Goal: Information Seeking & Learning: Learn about a topic

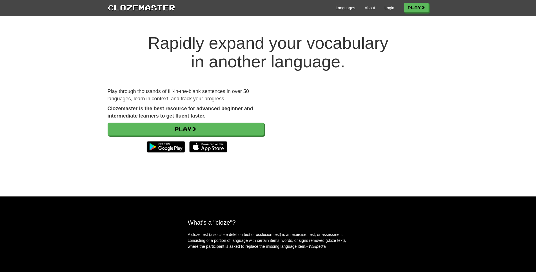
click at [386, 5] on div "Languages About Login Play" at bounding box center [301, 7] width 253 height 10
click at [385, 9] on link "Login" at bounding box center [389, 8] width 10 height 6
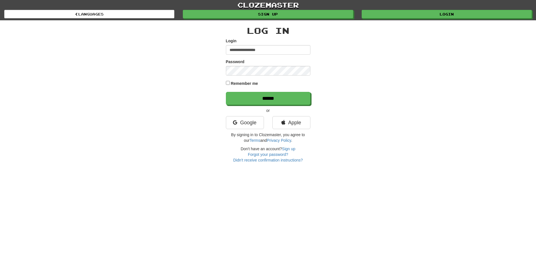
type input "**********"
click at [226, 92] on input "******" at bounding box center [268, 98] width 84 height 13
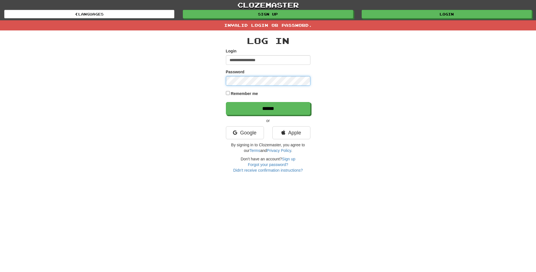
click at [226, 102] on input "******" at bounding box center [268, 108] width 84 height 13
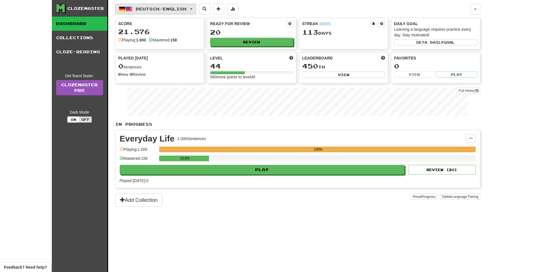
click at [169, 9] on span "Deutsch / English" at bounding box center [161, 8] width 51 height 5
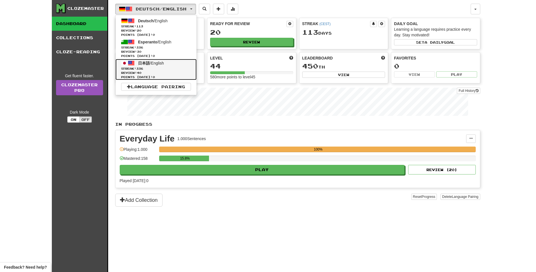
click at [164, 65] on span "日本語 / English" at bounding box center [151, 63] width 26 height 5
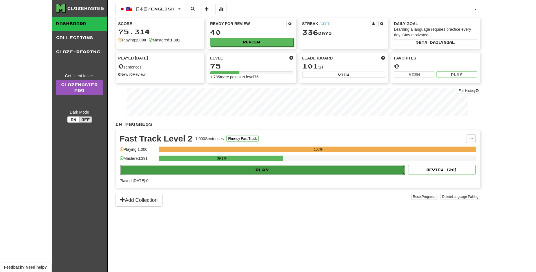
click at [276, 175] on button "Play" at bounding box center [262, 170] width 285 height 10
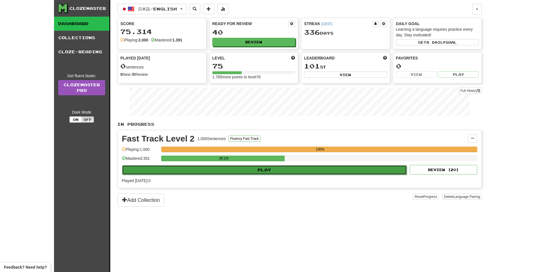
select select "**"
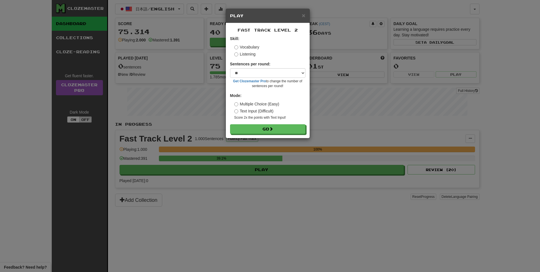
click at [283, 138] on div "Fast Track Level 2 Skill: Vocabulary Listening Sentences per round: * ** ** ** …" at bounding box center [268, 80] width 84 height 115
click at [289, 134] on button "Go" at bounding box center [268, 129] width 75 height 10
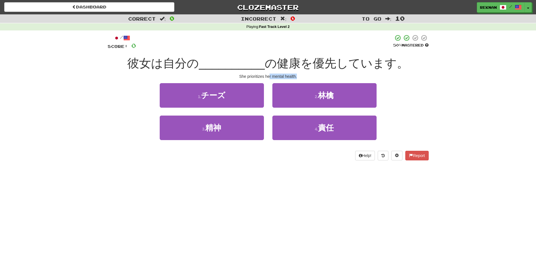
drag, startPoint x: 270, startPoint y: 84, endPoint x: 306, endPoint y: 84, distance: 36.3
click at [306, 79] on div "She prioritizes her mental health." at bounding box center [268, 76] width 321 height 6
click at [305, 89] on div "/ Score: 0 50 % Mastered 彼女は自分の __________ の健康を優先しています。 She prioritizes her men…" at bounding box center [268, 97] width 321 height 126
drag, startPoint x: 271, startPoint y: 83, endPoint x: 309, endPoint y: 84, distance: 37.4
click at [309, 79] on div "She prioritizes her mental health." at bounding box center [268, 76] width 321 height 6
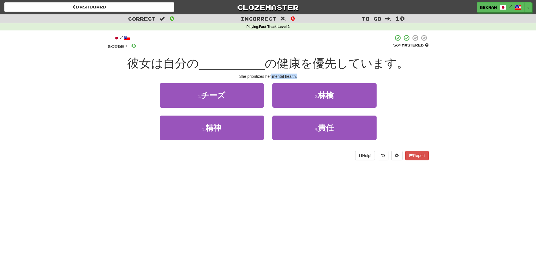
copy div "mental health."
drag, startPoint x: 231, startPoint y: 83, endPoint x: 320, endPoint y: 81, distance: 88.7
click at [320, 79] on div "She prioritizes her mental health." at bounding box center [268, 76] width 321 height 6
copy div "She prioritizes her mental health."
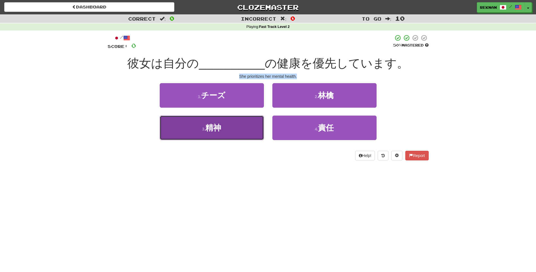
click at [239, 130] on button "3 . 精神" at bounding box center [212, 127] width 104 height 24
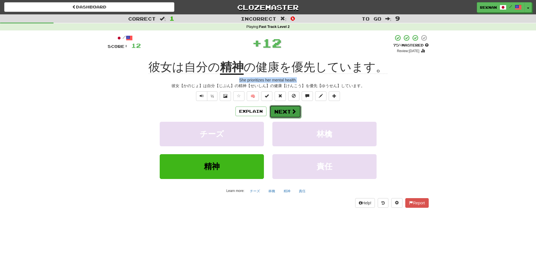
drag, startPoint x: 294, startPoint y: 117, endPoint x: 291, endPoint y: 117, distance: 3.5
click at [291, 117] on button "Next" at bounding box center [285, 111] width 32 height 13
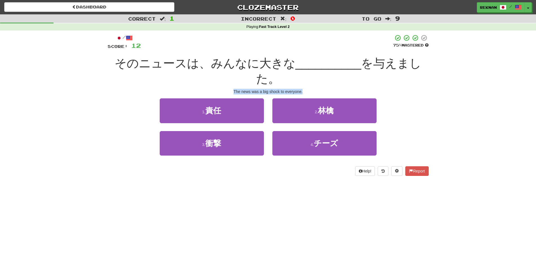
drag, startPoint x: 231, startPoint y: 97, endPoint x: 341, endPoint y: 103, distance: 110.5
click at [341, 103] on div "/ Score: 12 75 % Mastered そのニュースは、みんなに大きな __________ を与えました。 The news was a big…" at bounding box center [268, 104] width 321 height 141
copy div "The news was a big shock to everyone."
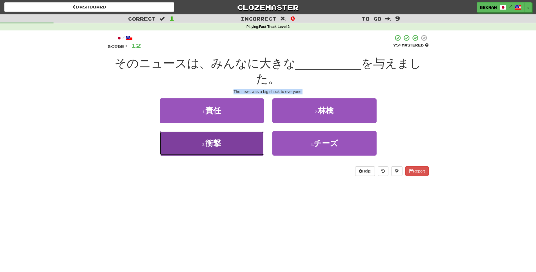
click at [220, 155] on button "3 . 衝撃" at bounding box center [212, 143] width 104 height 24
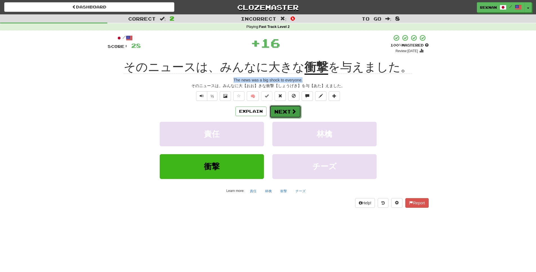
click at [283, 118] on button "Next" at bounding box center [285, 111] width 32 height 13
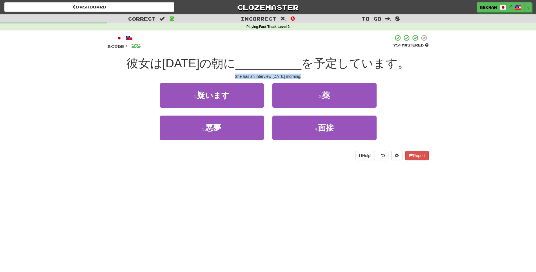
drag, startPoint x: 228, startPoint y: 83, endPoint x: 321, endPoint y: 89, distance: 93.1
click at [321, 89] on div "/ Score: 28 75 % Mastered 彼女は明日の朝に __________ を予定しています。 She has an interview to…" at bounding box center [268, 97] width 321 height 126
copy div "She has an interview tomorrow morning."
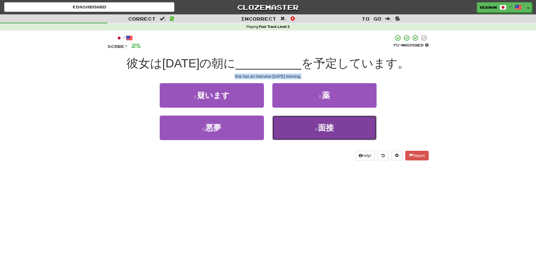
click at [305, 140] on button "4 . 面接" at bounding box center [324, 127] width 104 height 24
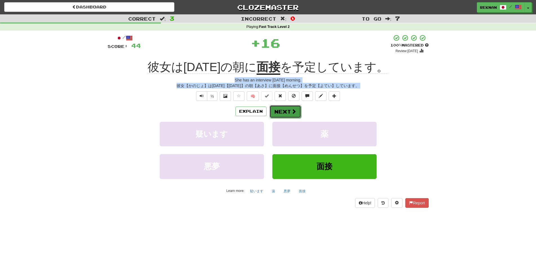
click at [295, 114] on span at bounding box center [293, 111] width 5 height 5
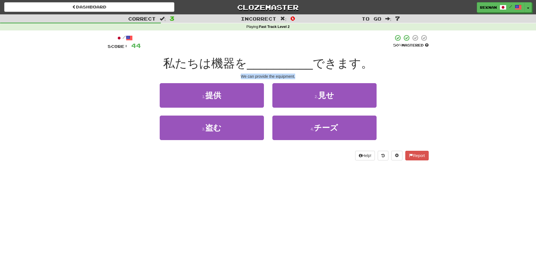
copy div "She has an interview tomorrow morning. 彼女【かのじょ】は明日【あした】の朝【あさ】に面接【めんせつ】を予定【よてい】し…"
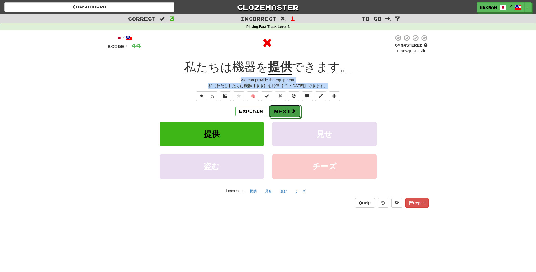
click at [292, 117] on button "Next" at bounding box center [285, 111] width 32 height 13
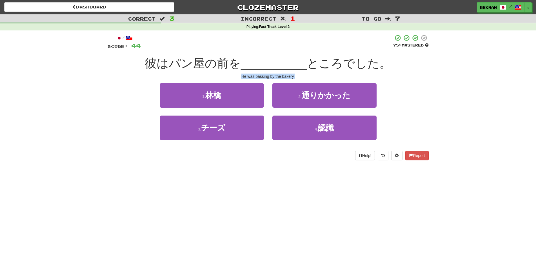
copy div "She has an interview tomorrow morning. 彼女【かのじょ】は明日【あした】の朝【あさ】に面接【めんせつ】を予定【よてい】し…"
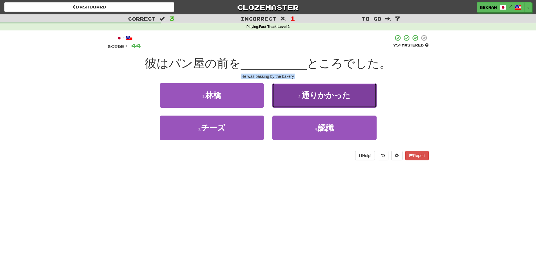
click at [343, 98] on span "通りかかった" at bounding box center [325, 95] width 49 height 9
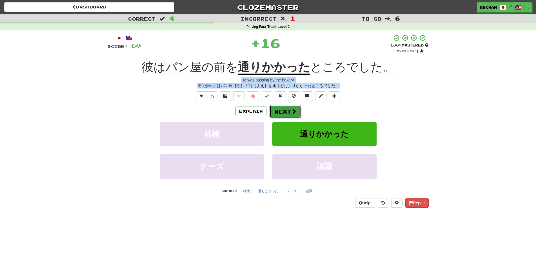
click at [286, 118] on button "Next" at bounding box center [285, 111] width 32 height 13
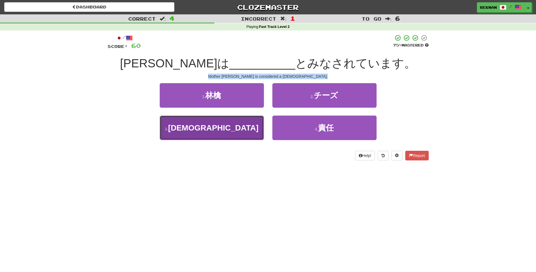
click at [238, 140] on button "3 . 聖人" at bounding box center [212, 127] width 104 height 24
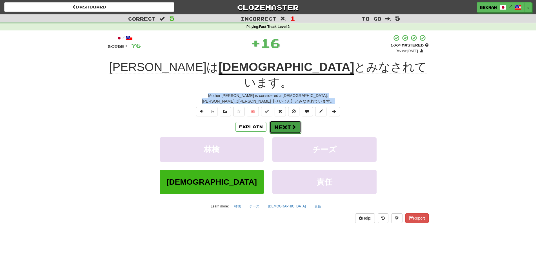
click at [289, 120] on button "Next" at bounding box center [285, 126] width 32 height 13
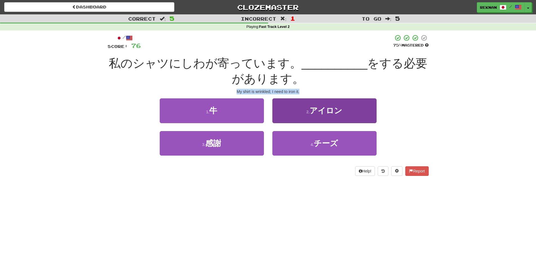
copy div "She has an interview tomorrow morning. 彼女【かのじょ】は明日【あした】の朝【あさ】に面接【めんせつ】を予定【よてい】し…"
click at [327, 115] on span "アイロン" at bounding box center [325, 110] width 33 height 9
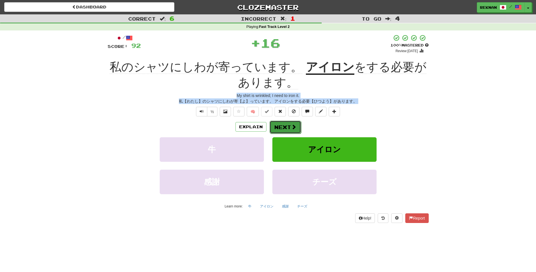
click at [289, 133] on button "Next" at bounding box center [285, 126] width 32 height 13
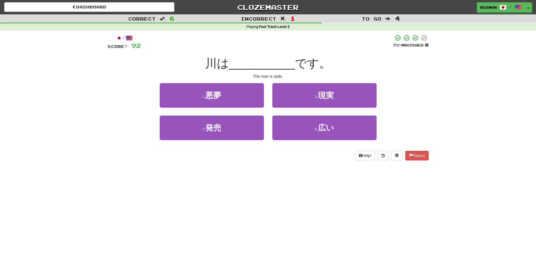
click at [298, 115] on div "2 . 現実" at bounding box center [324, 99] width 113 height 32
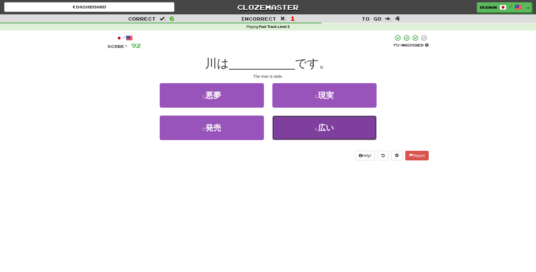
click at [304, 140] on button "4 . 広い" at bounding box center [324, 127] width 104 height 24
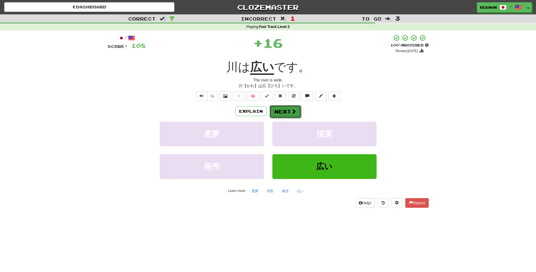
click at [281, 118] on button "Next" at bounding box center [285, 111] width 32 height 13
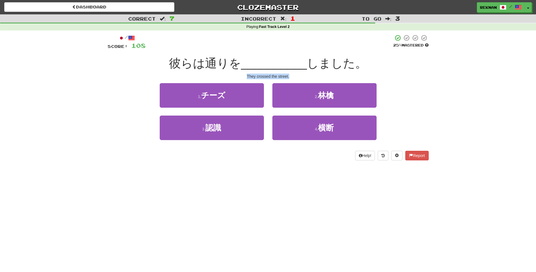
drag, startPoint x: 243, startPoint y: 84, endPoint x: 298, endPoint y: 87, distance: 54.7
click at [298, 87] on div "/ Score: 108 25 % Mastered 彼らは通りを __________ しました。 They crossed the street. 1 .…" at bounding box center [268, 97] width 321 height 126
copy div "They crossed the street."
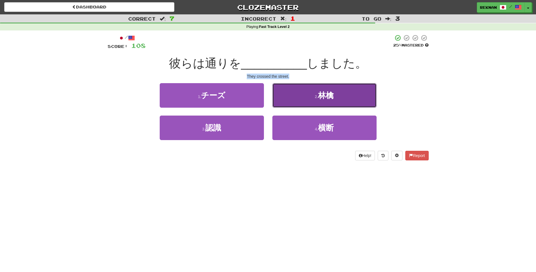
click at [315, 99] on small "2 ." at bounding box center [316, 96] width 3 height 5
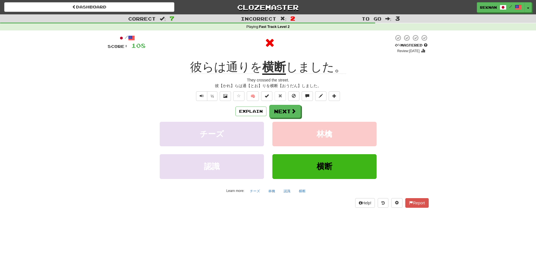
click at [303, 118] on div "Explain Next" at bounding box center [268, 111] width 321 height 13
click at [291, 118] on button "Next" at bounding box center [285, 111] width 32 height 13
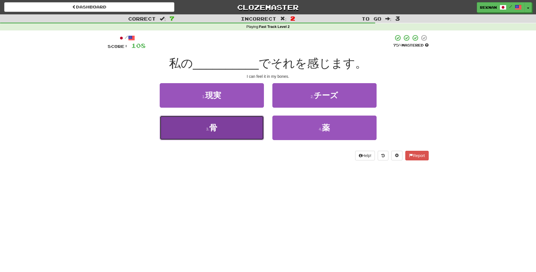
click at [254, 140] on button "3 . 骨" at bounding box center [212, 127] width 104 height 24
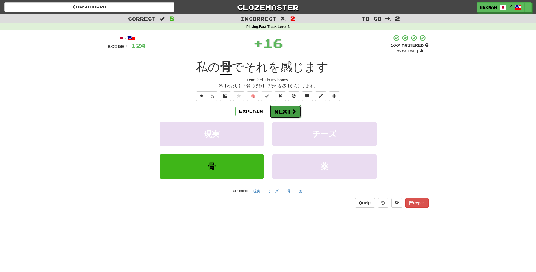
click at [285, 115] on button "Next" at bounding box center [285, 111] width 32 height 13
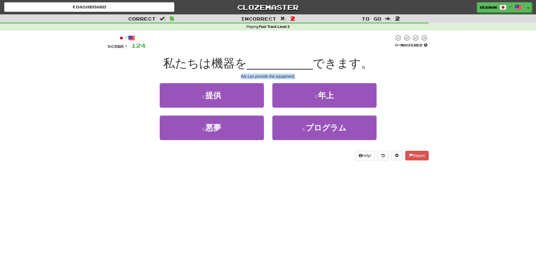
drag, startPoint x: 226, startPoint y: 86, endPoint x: 322, endPoint y: 84, distance: 96.0
click at [322, 84] on div "/ Score: 124 0 % Mastered 私たちは機器を __________ できます。 We can provide the equipment…" at bounding box center [268, 97] width 321 height 126
copy div "We can provide the equipment."
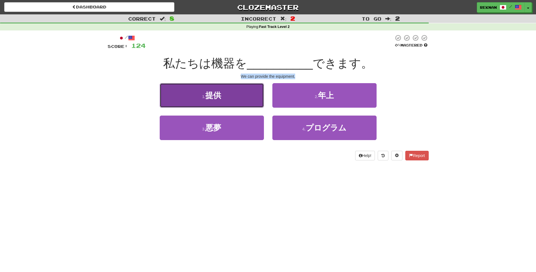
click at [221, 108] on button "1 . 提供" at bounding box center [212, 95] width 104 height 24
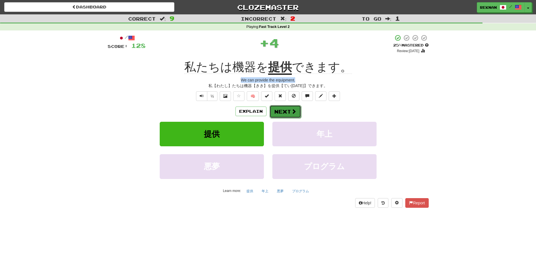
click at [291, 118] on button "Next" at bounding box center [285, 111] width 32 height 13
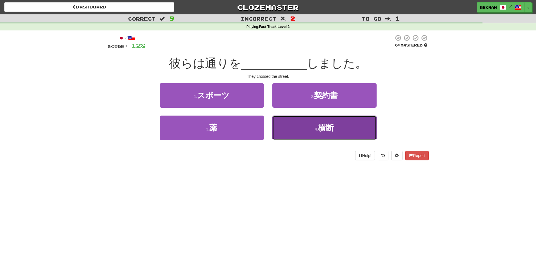
click at [295, 140] on button "4 . 横断" at bounding box center [324, 127] width 104 height 24
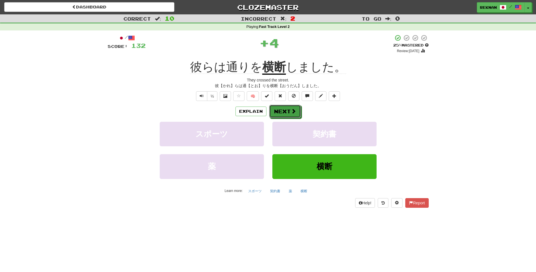
click at [289, 117] on button "Next" at bounding box center [285, 111] width 32 height 13
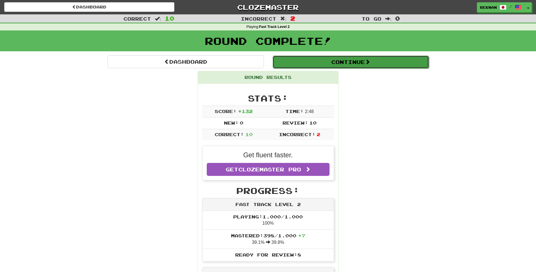
click at [389, 67] on button "Continue" at bounding box center [350, 61] width 156 height 13
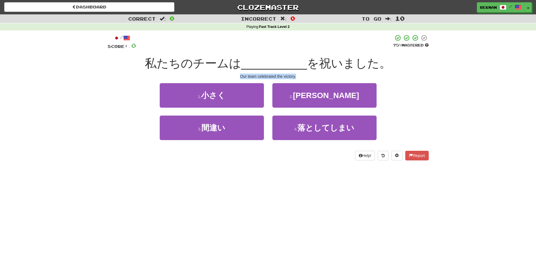
drag, startPoint x: 257, startPoint y: 84, endPoint x: 327, endPoint y: 88, distance: 69.9
click at [327, 88] on div "/ Score: 0 75 % Mastered 私たちのチームは __________ を祝いました。 Our team celebrated the vi…" at bounding box center [268, 97] width 321 height 126
copy div "Our team celebrated the victory."
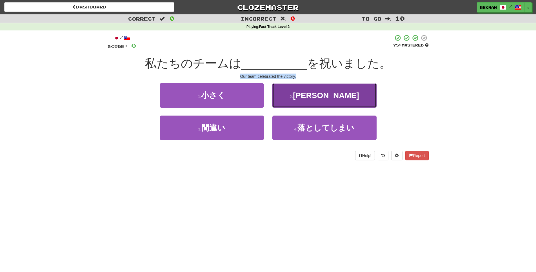
click at [289, 98] on button "2 . 勝利" at bounding box center [324, 95] width 104 height 24
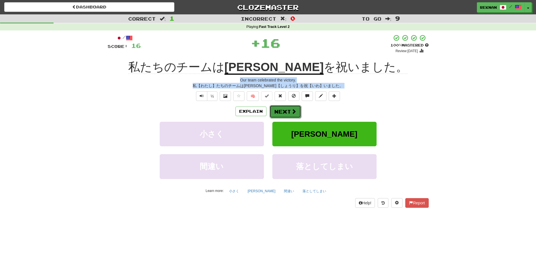
click at [285, 118] on button "Next" at bounding box center [285, 111] width 32 height 13
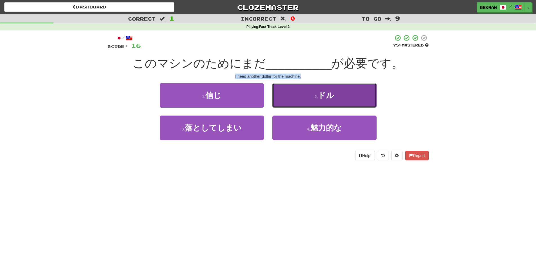
click at [355, 108] on button "2 . ドル" at bounding box center [324, 95] width 104 height 24
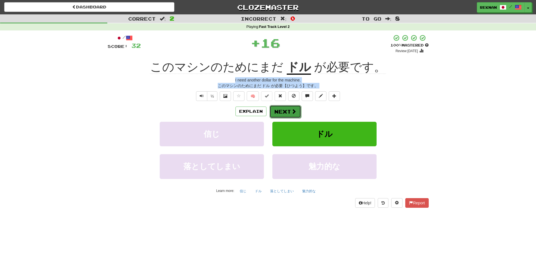
click at [290, 118] on button "Next" at bounding box center [285, 111] width 32 height 13
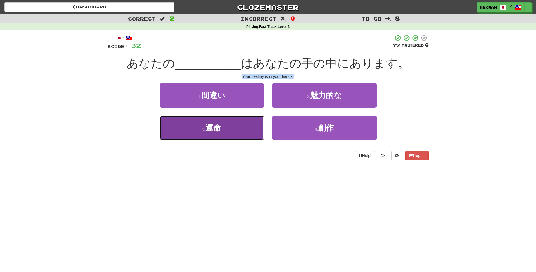
drag, startPoint x: 224, startPoint y: 128, endPoint x: 224, endPoint y: 133, distance: 5.1
click at [224, 132] on button "3 . 運命" at bounding box center [212, 127] width 104 height 24
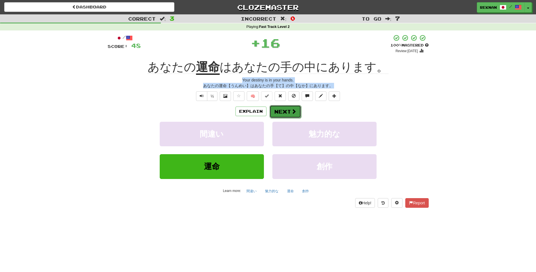
click at [284, 118] on button "Next" at bounding box center [285, 111] width 32 height 13
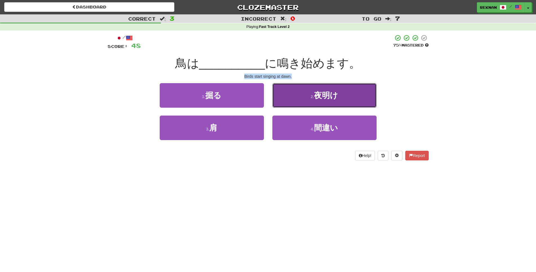
click at [318, 99] on span "夜明け" at bounding box center [326, 95] width 24 height 9
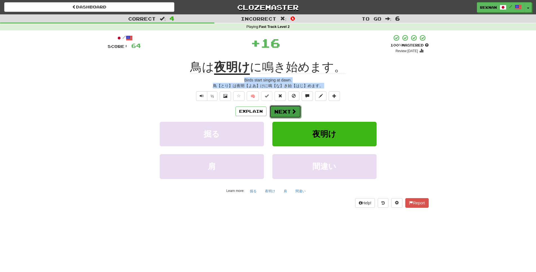
click at [286, 118] on button "Next" at bounding box center [285, 111] width 32 height 13
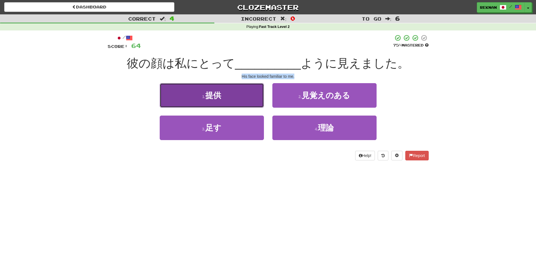
click at [234, 102] on button "1 . 提供" at bounding box center [212, 95] width 104 height 24
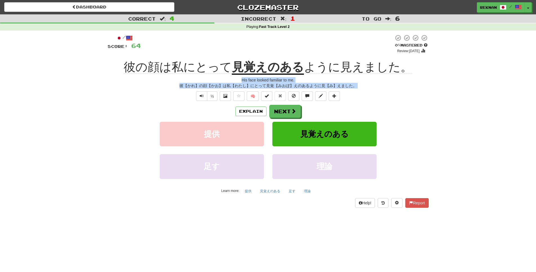
click at [242, 118] on div "Explain Next" at bounding box center [268, 111] width 321 height 13
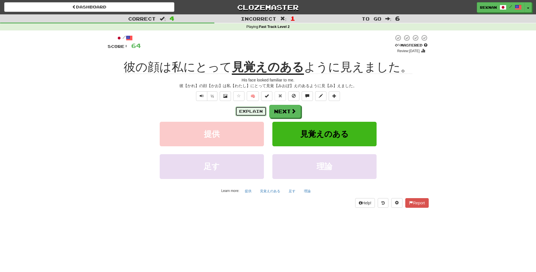
click at [246, 116] on button "Explain" at bounding box center [250, 111] width 31 height 10
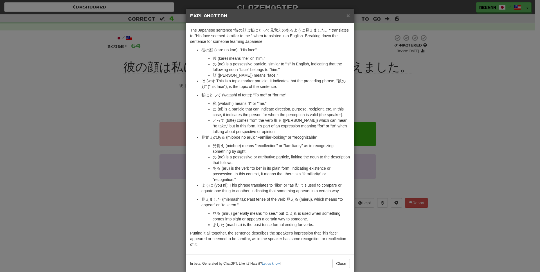
click at [0, 115] on div "× Explanation The Japanese sentence "彼の顔は私にとって見覚えのあるように見えました。" translates to "H…" at bounding box center [270, 136] width 540 height 272
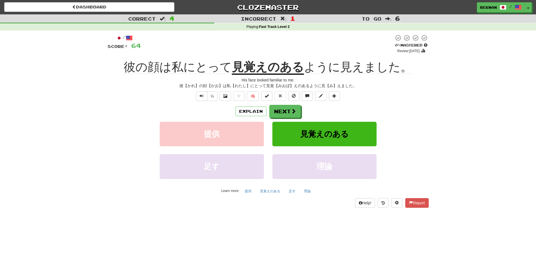
click at [307, 118] on div "Explain Next" at bounding box center [268, 111] width 321 height 13
click at [293, 114] on span at bounding box center [293, 111] width 5 height 5
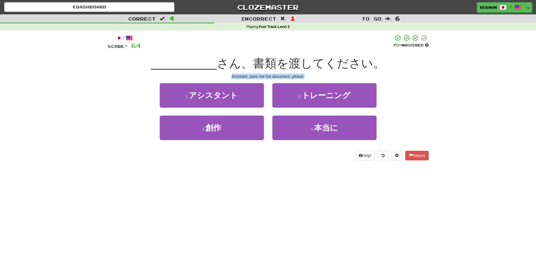
drag, startPoint x: 222, startPoint y: 82, endPoint x: 326, endPoint y: 83, distance: 103.6
click at [326, 79] on div "Assistant, pass me the document, please." at bounding box center [268, 76] width 321 height 6
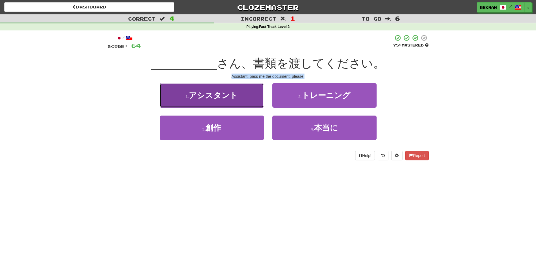
click at [240, 103] on button "1 . アシスタント" at bounding box center [212, 95] width 104 height 24
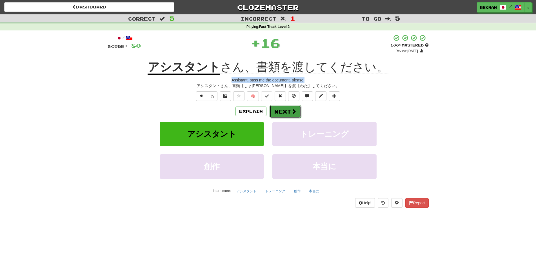
click at [287, 118] on button "Next" at bounding box center [285, 111] width 32 height 13
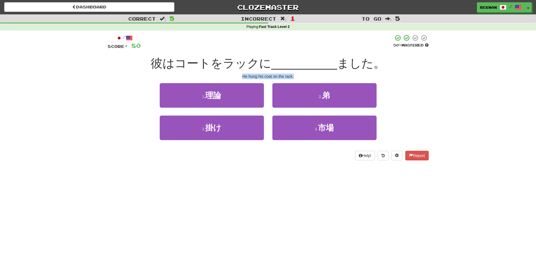
drag, startPoint x: 239, startPoint y: 84, endPoint x: 314, endPoint y: 81, distance: 75.0
click at [316, 79] on div "He hung his coat on the rack." at bounding box center [268, 76] width 321 height 6
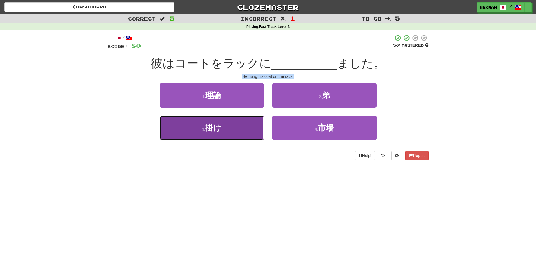
click at [229, 140] on button "3 . 掛け" at bounding box center [212, 127] width 104 height 24
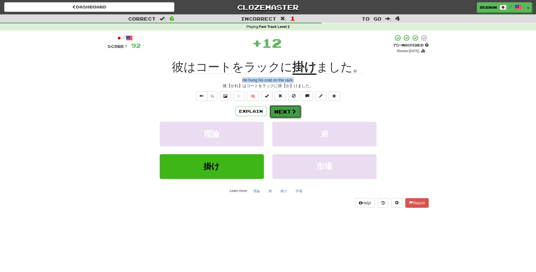
click at [281, 118] on button "Next" at bounding box center [285, 111] width 32 height 13
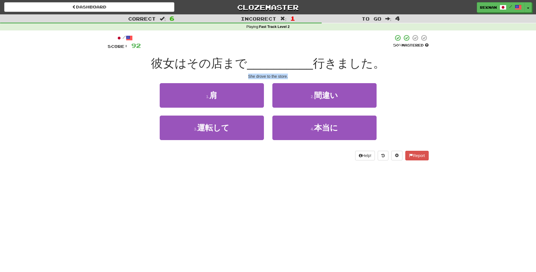
drag, startPoint x: 239, startPoint y: 83, endPoint x: 384, endPoint y: 91, distance: 145.2
click at [384, 91] on div "/ Score: 92 50 % Mastered 彼女はその店まで __________ 行きました。 She drove to the store. 1 …" at bounding box center [268, 97] width 321 height 126
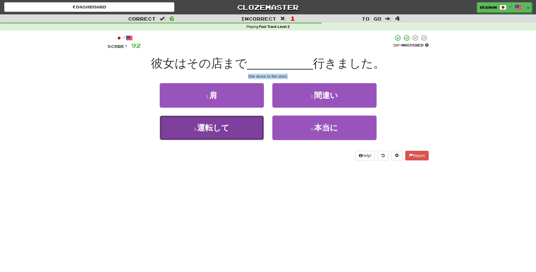
click at [234, 132] on button "3 . 運転して" at bounding box center [212, 127] width 104 height 24
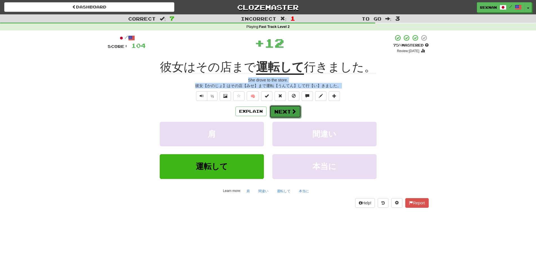
click at [274, 118] on button "Next" at bounding box center [285, 111] width 32 height 13
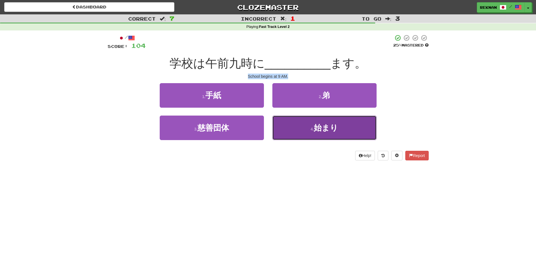
click at [338, 132] on span "始まり" at bounding box center [326, 127] width 24 height 9
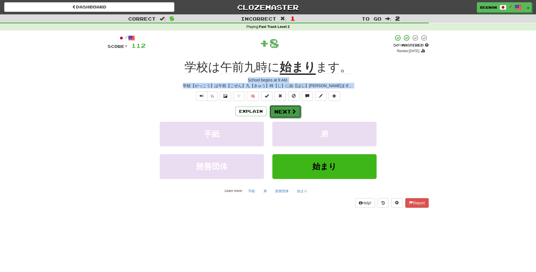
click at [288, 118] on button "Next" at bounding box center [285, 111] width 32 height 13
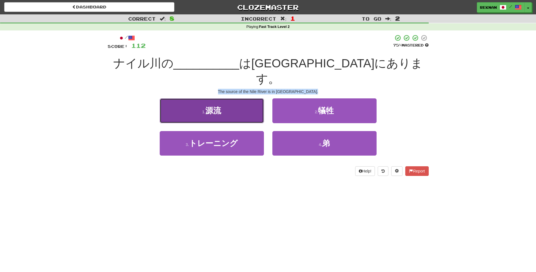
click at [227, 104] on button "1 . 源流" at bounding box center [212, 110] width 104 height 24
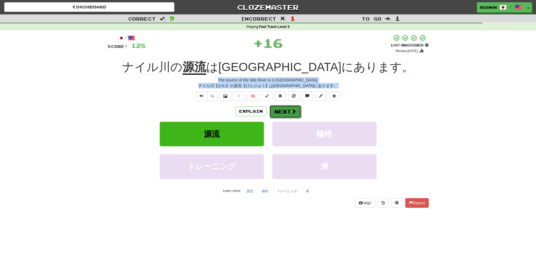
click at [285, 118] on button "Next" at bounding box center [285, 111] width 32 height 13
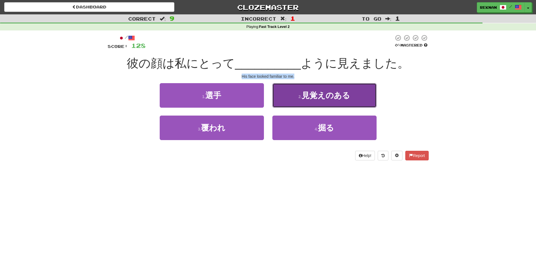
click at [290, 105] on button "2 . 見覚えのある" at bounding box center [324, 95] width 104 height 24
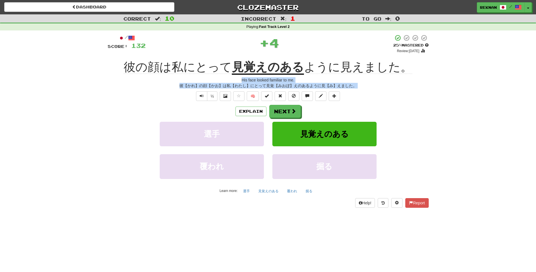
click at [278, 113] on div "/ Score: 132 + 4 25 % Mastered Review: 2025-08-18 彼の顔は私にとって 見覚えのある ように見えました。 Hi…" at bounding box center [268, 120] width 321 height 173
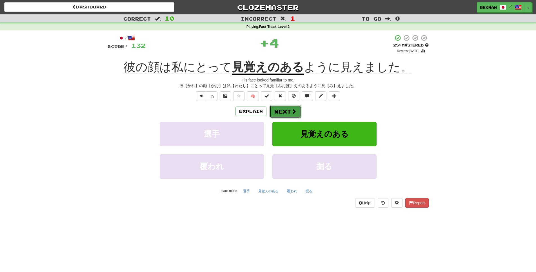
click at [278, 118] on button "Next" at bounding box center [285, 111] width 32 height 13
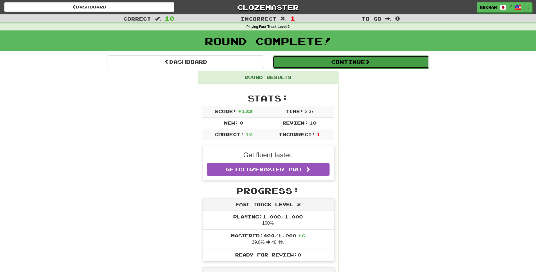
click at [332, 68] on button "Continue" at bounding box center [350, 61] width 156 height 13
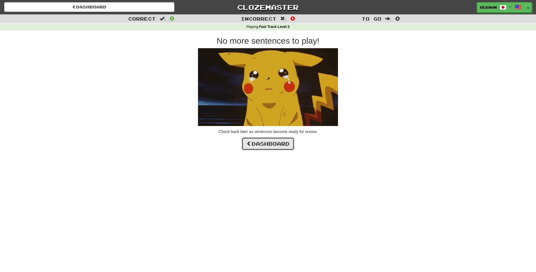
click at [285, 146] on link "Dashboard" at bounding box center [268, 143] width 53 height 13
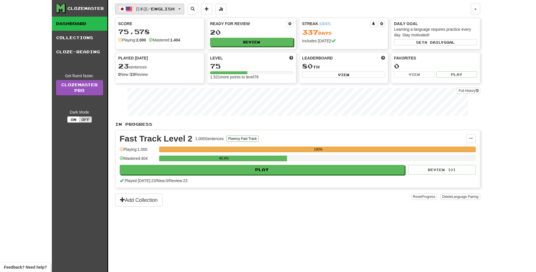
click at [175, 8] on span "日本語 / English" at bounding box center [155, 8] width 39 height 5
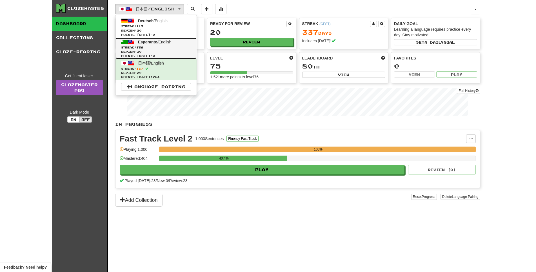
click at [183, 50] on span "Streak: 336" at bounding box center [156, 47] width 70 height 4
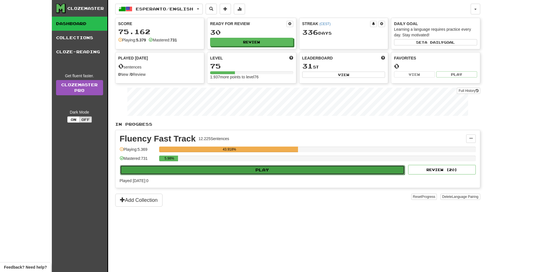
click at [260, 175] on button "Play" at bounding box center [262, 170] width 285 height 10
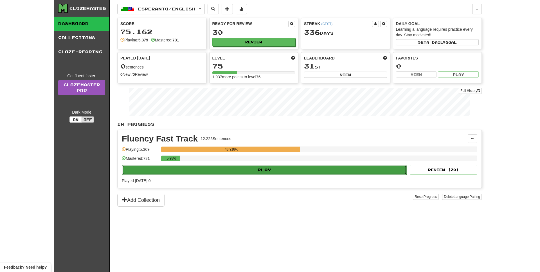
select select "**"
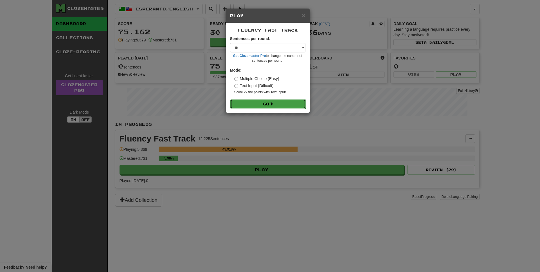
drag, startPoint x: 267, startPoint y: 104, endPoint x: 267, endPoint y: 108, distance: 3.4
click at [267, 108] on button "Go" at bounding box center [268, 104] width 75 height 10
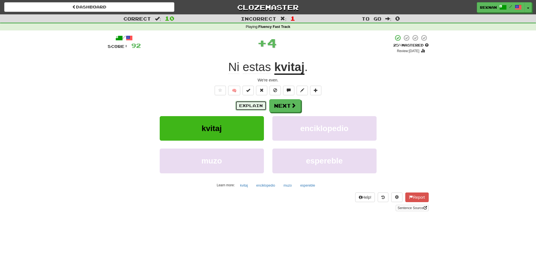
click at [262, 110] on button "Explain" at bounding box center [250, 106] width 31 height 10
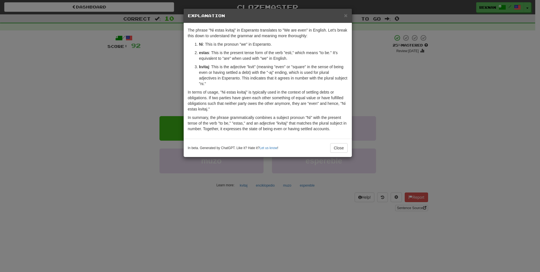
click at [470, 122] on div "× Explanation The phrase "Ni estas kvitaj" in Esperanto translates to "We are e…" at bounding box center [270, 136] width 540 height 272
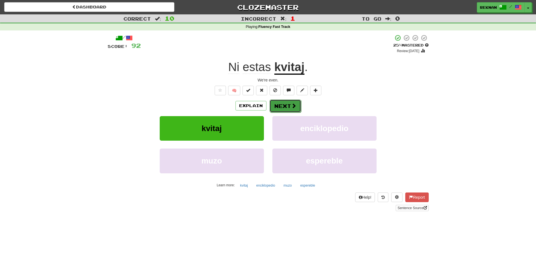
click at [296, 108] on span at bounding box center [293, 105] width 5 height 5
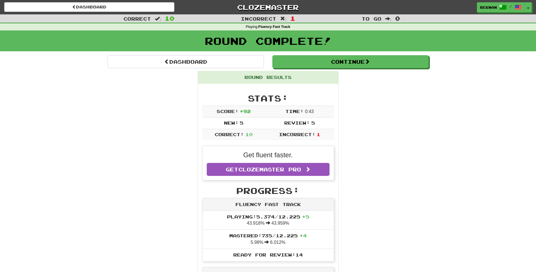
drag, startPoint x: 363, startPoint y: 56, endPoint x: 362, endPoint y: 62, distance: 6.2
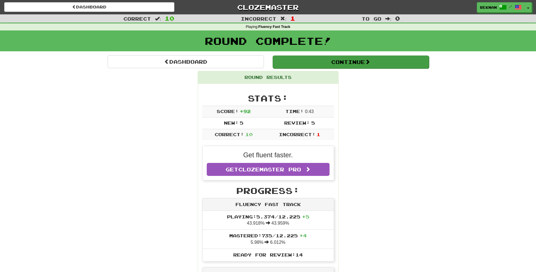
click at [363, 55] on div "Round Complete!" at bounding box center [268, 42] width 536 height 25
click at [362, 62] on button "Continue" at bounding box center [350, 61] width 156 height 13
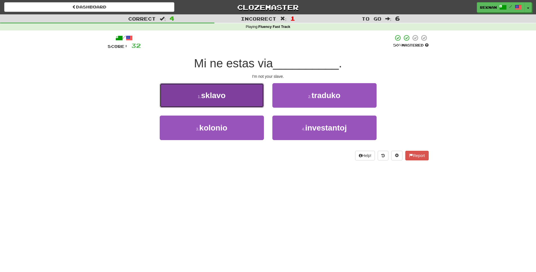
drag, startPoint x: 208, startPoint y: 94, endPoint x: 217, endPoint y: 107, distance: 15.3
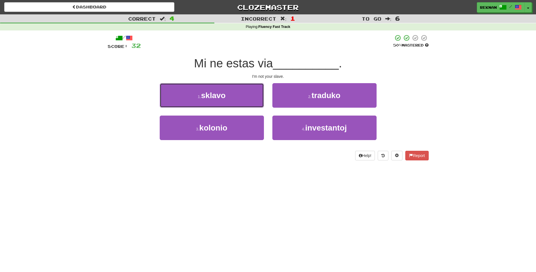
click at [208, 95] on button "1 . sklavo" at bounding box center [212, 95] width 104 height 24
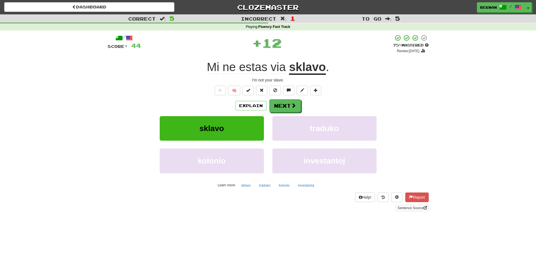
click at [284, 122] on div "Explain Next sklavo traduko kolonio investantoj Learn more: sklavo traduko kolo…" at bounding box center [268, 144] width 321 height 90
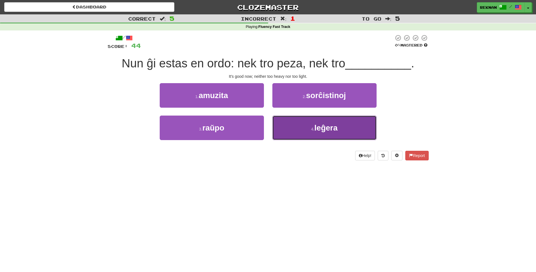
click at [302, 140] on button "4 . leĝera" at bounding box center [324, 127] width 104 height 24
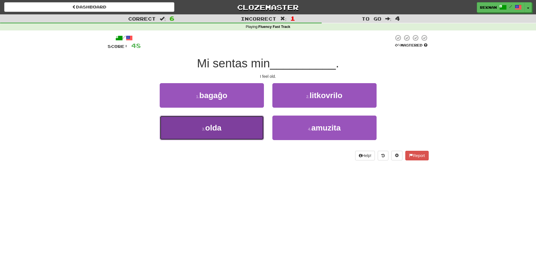
click at [219, 132] on span "olda" at bounding box center [213, 127] width 16 height 9
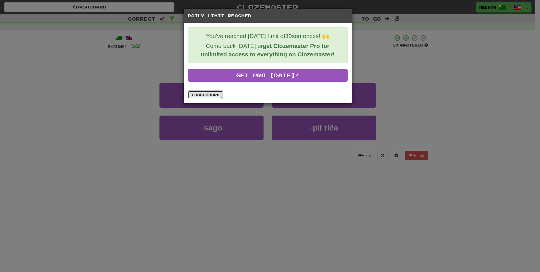
click at [214, 96] on link "Dashboard" at bounding box center [205, 94] width 35 height 8
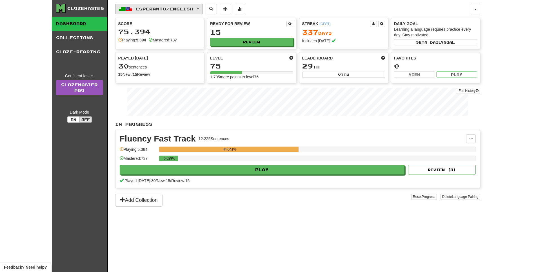
click at [163, 12] on button "Esperanto / English" at bounding box center [159, 9] width 88 height 11
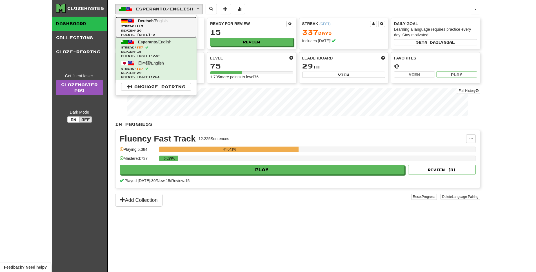
click at [162, 28] on span "Streak: 113" at bounding box center [156, 26] width 70 height 4
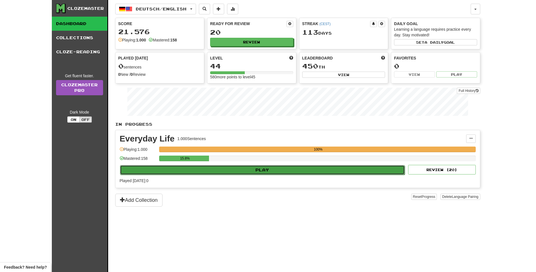
click at [237, 175] on button "Play" at bounding box center [262, 170] width 285 height 10
select select "**"
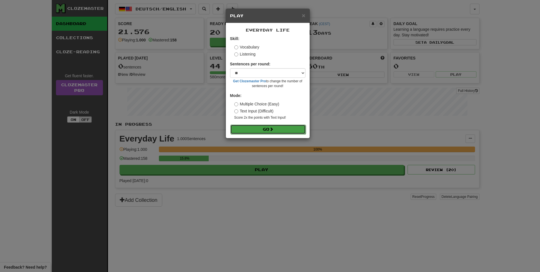
click at [270, 134] on button "Go" at bounding box center [268, 129] width 75 height 10
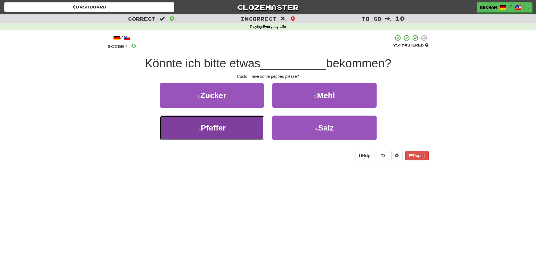
click at [224, 140] on button "3 . Pfeffer" at bounding box center [212, 127] width 104 height 24
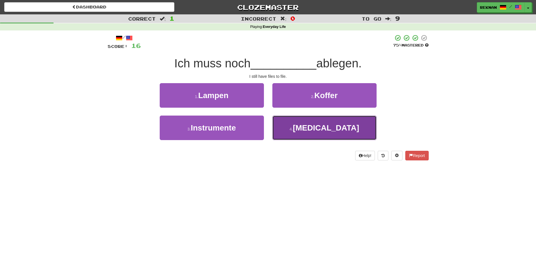
click at [287, 132] on button "4 . [MEDICAL_DATA]" at bounding box center [324, 127] width 104 height 24
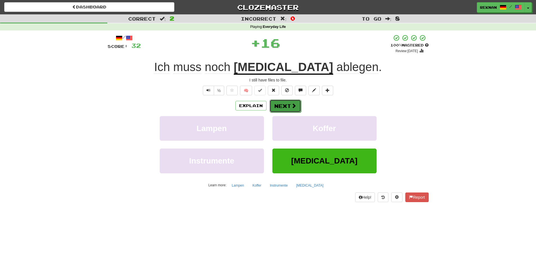
click at [275, 112] on button "Next" at bounding box center [285, 105] width 32 height 13
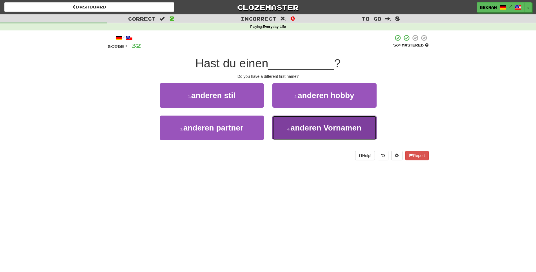
click at [323, 140] on button "4 . anderen Vornamen" at bounding box center [324, 127] width 104 height 24
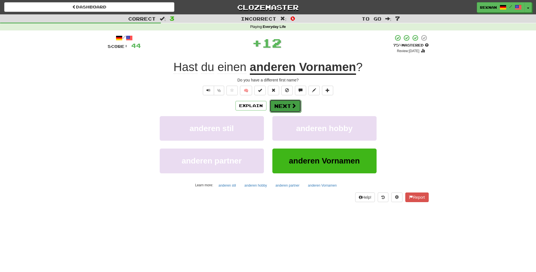
click at [285, 112] on button "Next" at bounding box center [285, 105] width 32 height 13
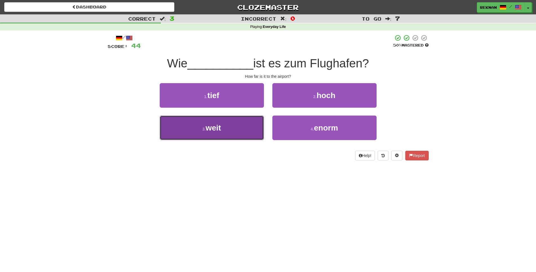
click at [227, 140] on button "3 . weit" at bounding box center [212, 127] width 104 height 24
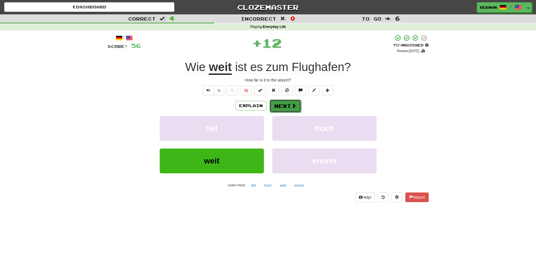
click at [277, 112] on button "Next" at bounding box center [285, 105] width 32 height 13
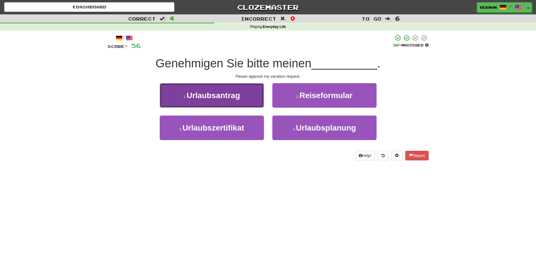
click at [214, 108] on button "1 . Urlaubsantrag" at bounding box center [212, 95] width 104 height 24
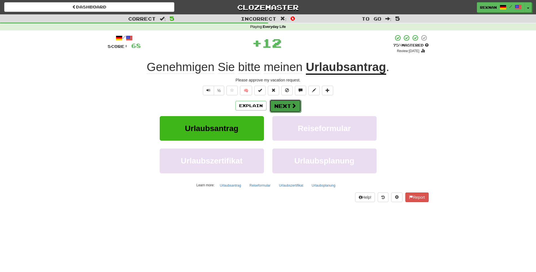
click at [289, 112] on button "Next" at bounding box center [285, 105] width 32 height 13
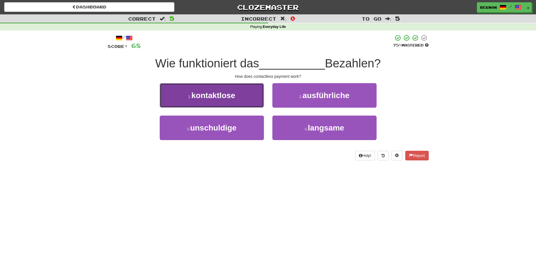
click at [222, 100] on span "kontaktlose" at bounding box center [213, 95] width 44 height 9
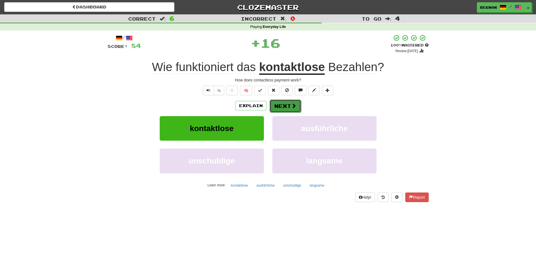
click at [298, 112] on button "Next" at bounding box center [285, 105] width 32 height 13
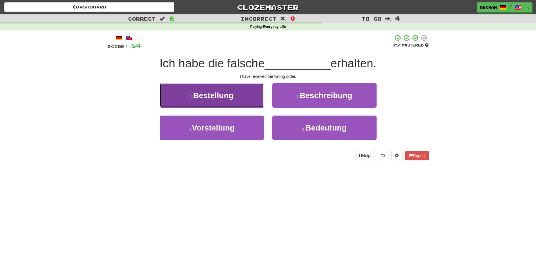
click at [233, 100] on span "Bestellung" at bounding box center [213, 95] width 40 height 9
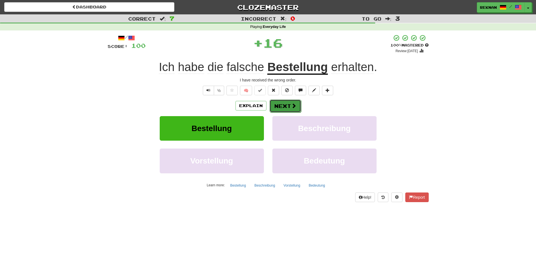
click at [278, 112] on button "Next" at bounding box center [285, 105] width 32 height 13
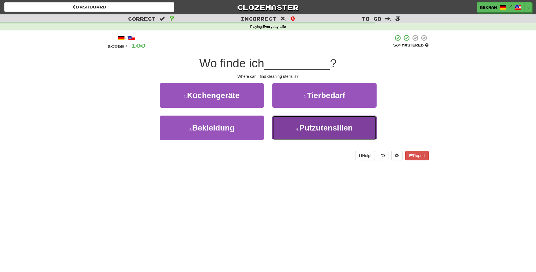
click at [321, 140] on button "4 . Putzutensilien" at bounding box center [324, 127] width 104 height 24
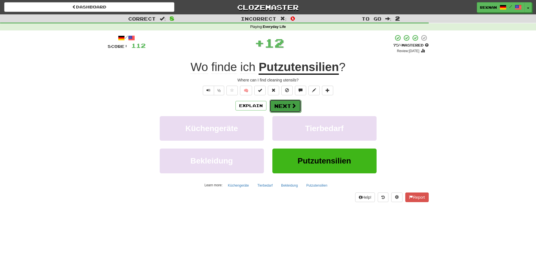
click at [284, 112] on button "Next" at bounding box center [285, 105] width 32 height 13
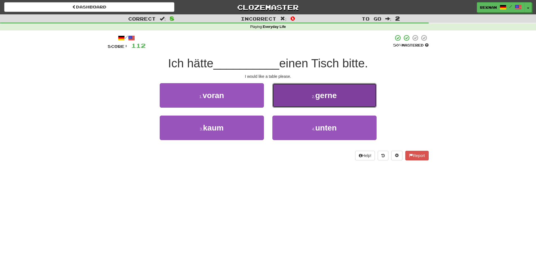
click at [297, 106] on button "2 . gerne" at bounding box center [324, 95] width 104 height 24
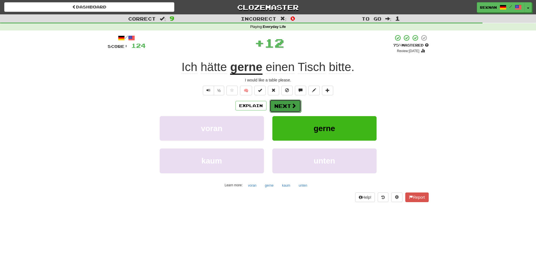
click at [280, 112] on button "Next" at bounding box center [285, 105] width 32 height 13
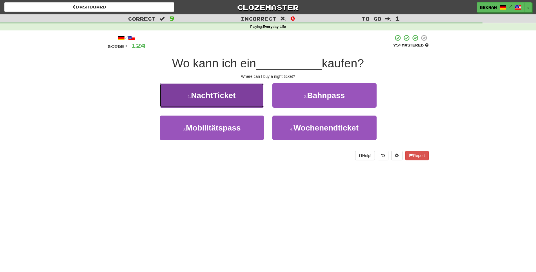
click at [218, 108] on button "1 . NachtTicket" at bounding box center [212, 95] width 104 height 24
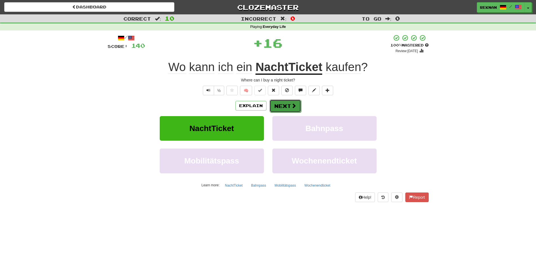
click at [286, 112] on button "Next" at bounding box center [285, 105] width 32 height 13
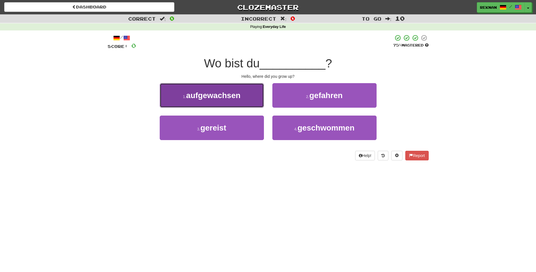
click at [235, 108] on button "1 . aufgewachsen" at bounding box center [212, 95] width 104 height 24
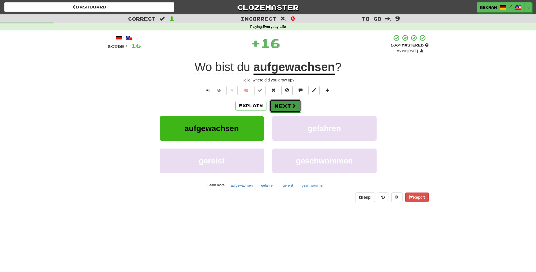
click at [293, 108] on span at bounding box center [293, 105] width 5 height 5
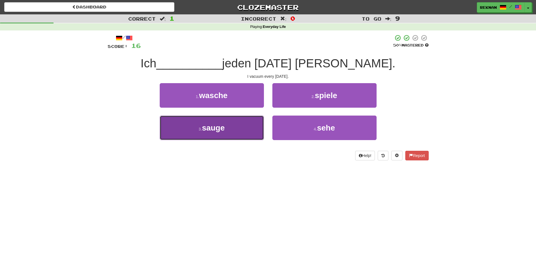
click at [233, 135] on button "3 . sauge" at bounding box center [212, 127] width 104 height 24
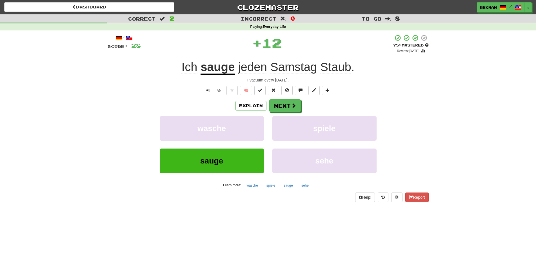
click at [283, 124] on div "Explain Next wasche spiele sauge sehe Learn more: wasche spiele sauge sehe" at bounding box center [268, 144] width 321 height 90
click at [283, 112] on button "Next" at bounding box center [285, 105] width 32 height 13
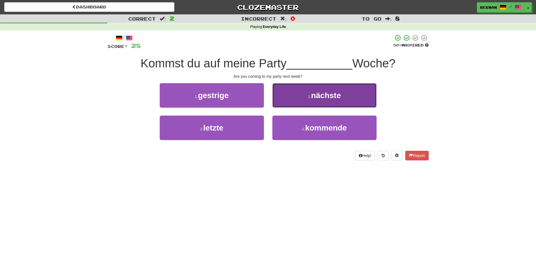
click at [308, 99] on small "2 ." at bounding box center [309, 96] width 3 height 5
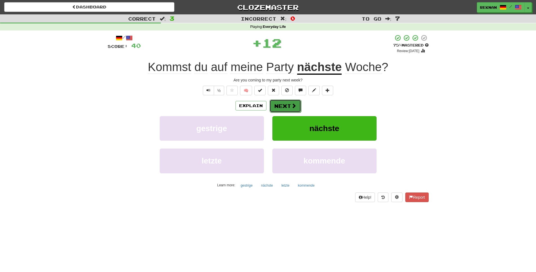
click at [288, 112] on button "Next" at bounding box center [285, 105] width 32 height 13
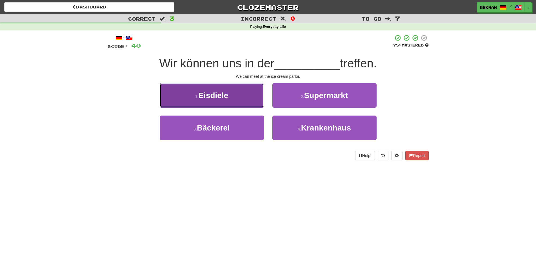
click at [215, 100] on span "Eisdiele" at bounding box center [213, 95] width 30 height 9
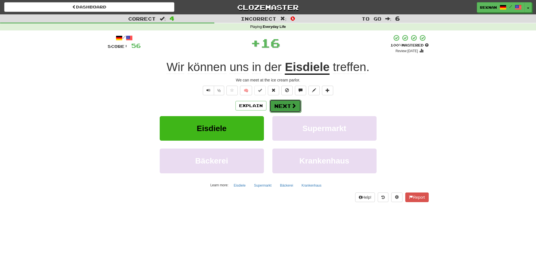
click at [280, 112] on button "Next" at bounding box center [285, 105] width 32 height 13
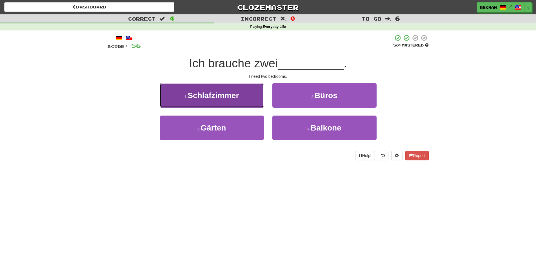
click at [228, 108] on button "1 . Schlafzimmer" at bounding box center [212, 95] width 104 height 24
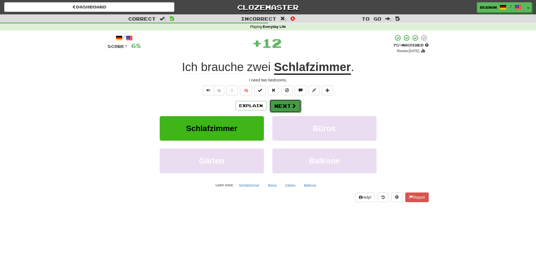
click at [293, 108] on span at bounding box center [293, 105] width 5 height 5
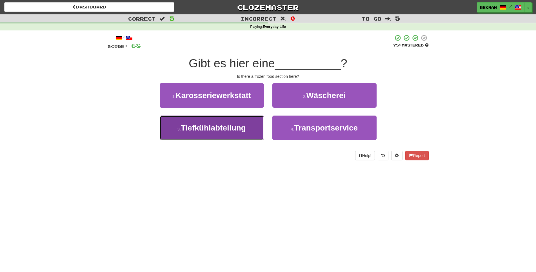
click at [231, 132] on span "Tiefkühlabteilung" at bounding box center [213, 127] width 65 height 9
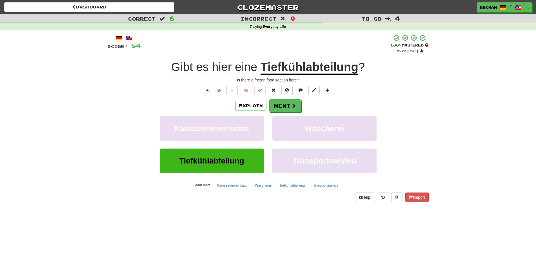
click at [268, 112] on div "Explain Next" at bounding box center [268, 105] width 321 height 13
click at [279, 112] on button "Next" at bounding box center [285, 105] width 32 height 13
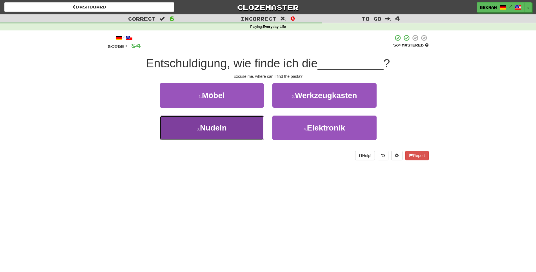
click at [227, 132] on span "Nudeln" at bounding box center [213, 127] width 27 height 9
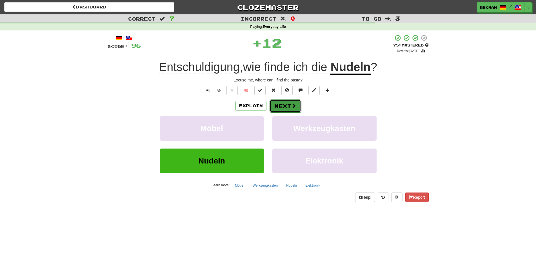
click at [283, 110] on button "Next" at bounding box center [285, 105] width 32 height 13
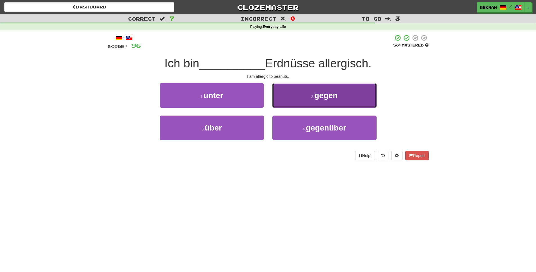
click at [320, 108] on button "2 . gegen" at bounding box center [324, 95] width 104 height 24
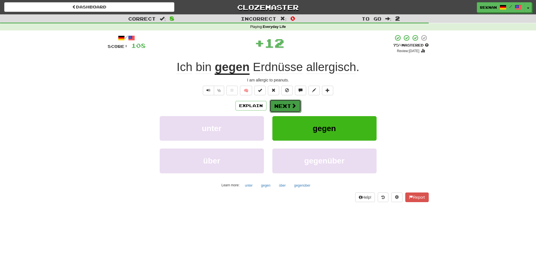
click at [281, 112] on button "Next" at bounding box center [285, 105] width 32 height 13
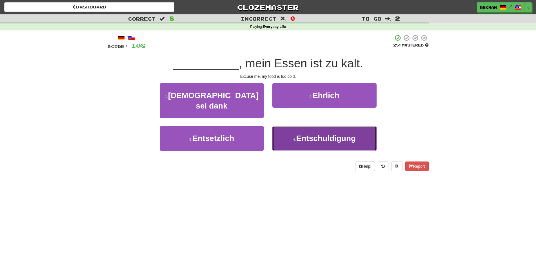
click at [314, 134] on span "Entschuldigung" at bounding box center [326, 138] width 60 height 9
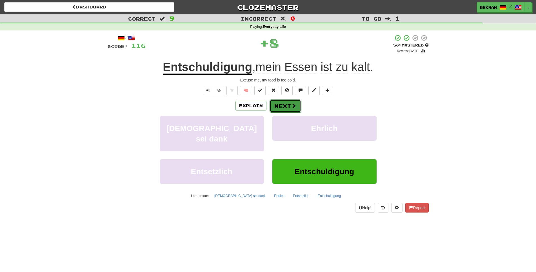
click at [300, 112] on button "Next" at bounding box center [285, 105] width 32 height 13
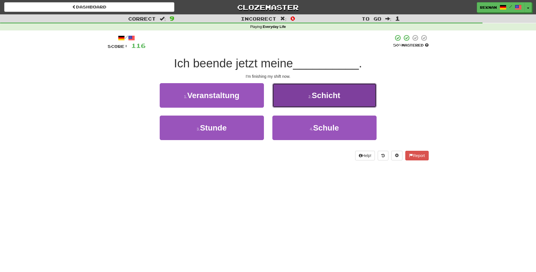
click at [316, 100] on span "Schicht" at bounding box center [326, 95] width 28 height 9
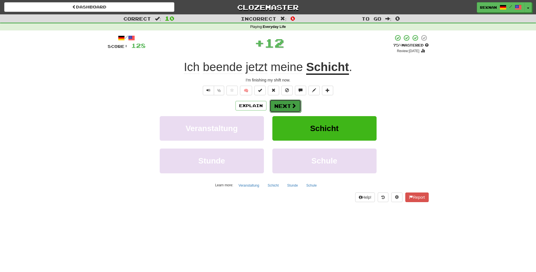
click at [287, 112] on button "Next" at bounding box center [285, 105] width 32 height 13
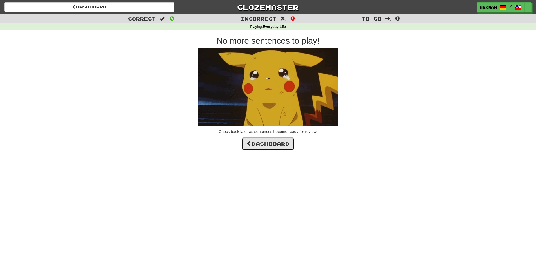
click at [276, 144] on link "Dashboard" at bounding box center [268, 143] width 53 height 13
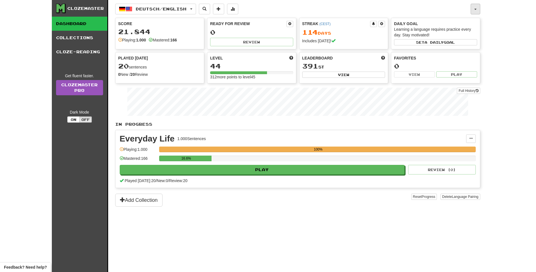
click at [471, 14] on button "button" at bounding box center [475, 9] width 10 height 11
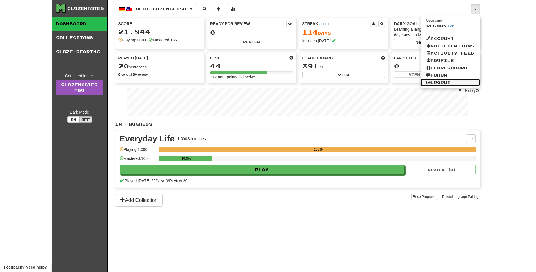
click at [449, 86] on link "Logout" at bounding box center [450, 82] width 59 height 7
